Goal: Task Accomplishment & Management: Complete application form

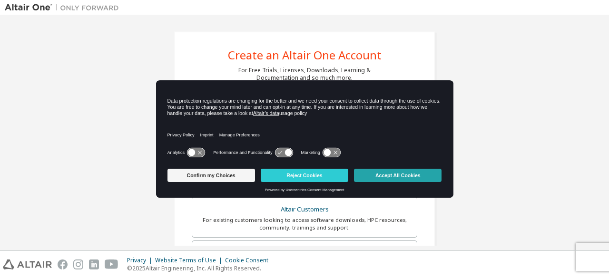
click at [403, 176] on button "Accept All Cookies" at bounding box center [398, 175] width 88 height 13
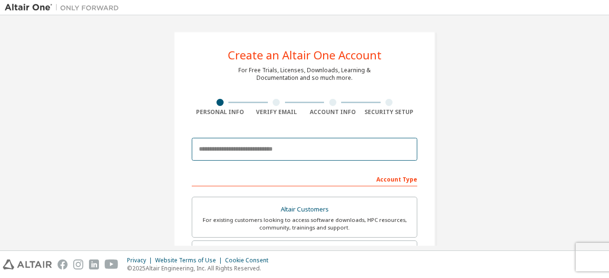
click at [301, 146] on input "email" at bounding box center [304, 149] width 225 height 23
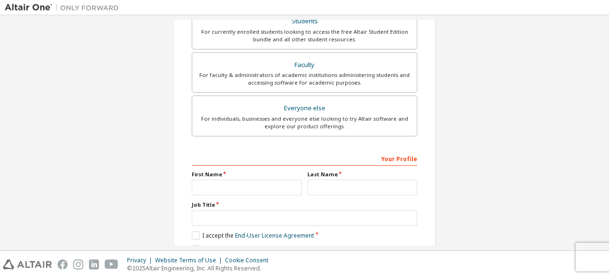
scroll to position [239, 0]
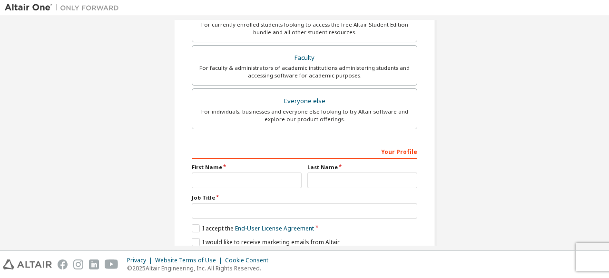
type input "**********"
click at [246, 173] on input "text" at bounding box center [247, 181] width 110 height 16
type input "*****"
type input "*******"
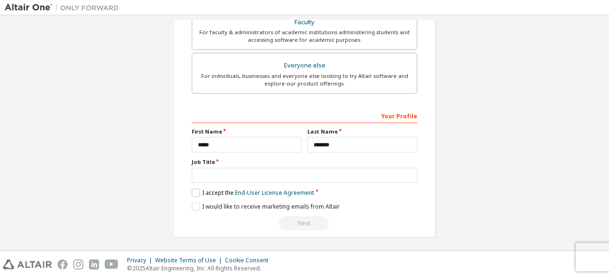
click at [195, 190] on label "I accept the End-User License Agreement" at bounding box center [253, 193] width 122 height 8
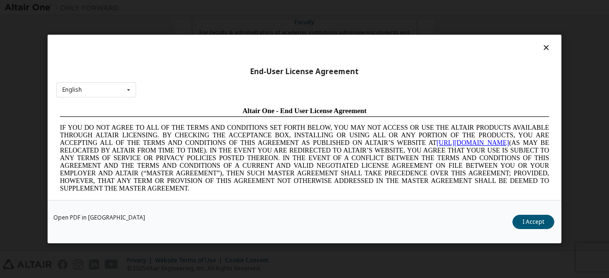
scroll to position [0, 0]
click at [535, 228] on button "I Accept" at bounding box center [533, 222] width 42 height 14
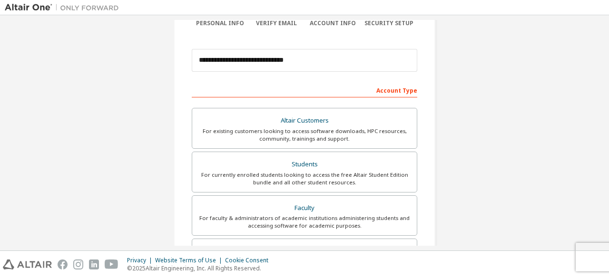
scroll to position [139, 0]
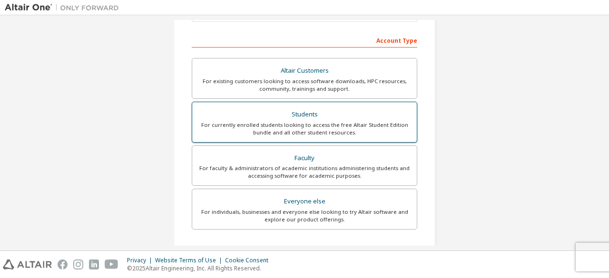
click at [251, 118] on div "Students" at bounding box center [304, 114] width 213 height 13
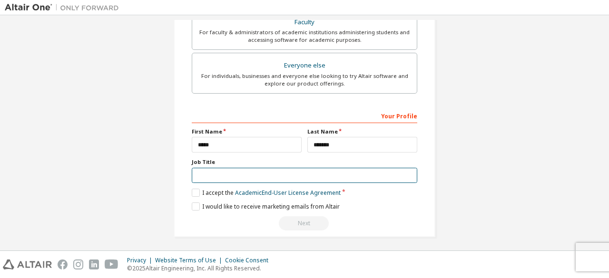
click at [192, 171] on input "text" at bounding box center [304, 176] width 225 height 16
type input "*******"
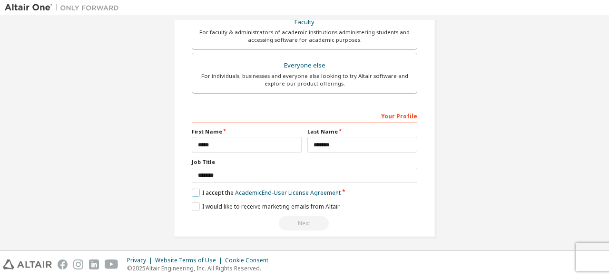
click at [194, 191] on label "I accept the Academic End-User License Agreement" at bounding box center [266, 193] width 149 height 8
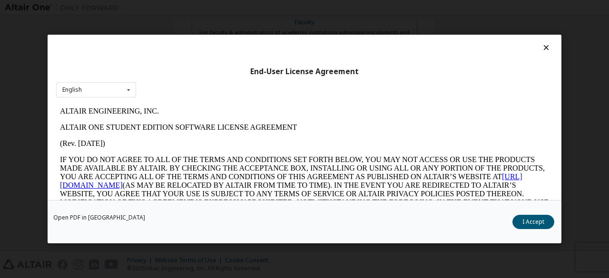
scroll to position [0, 0]
click at [526, 221] on button "I Accept" at bounding box center [533, 222] width 42 height 14
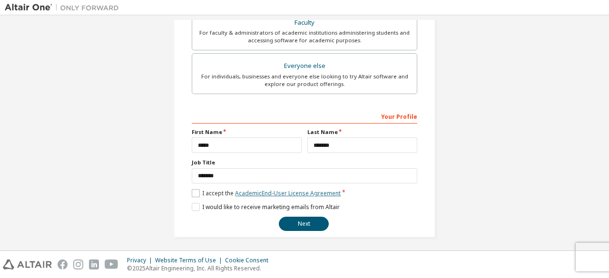
scroll to position [275, 0]
click at [300, 222] on button "Next" at bounding box center [304, 223] width 50 height 14
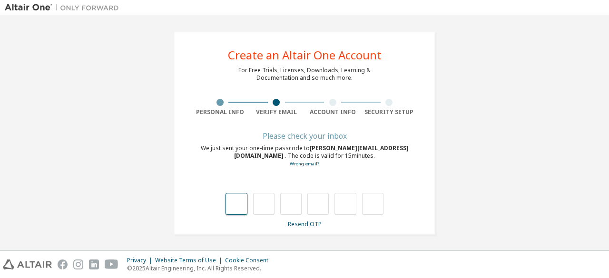
type input "*"
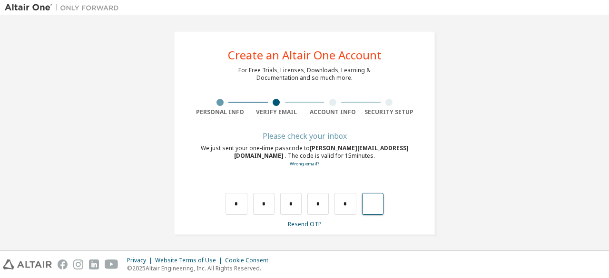
type input "*"
